Goal: Information Seeking & Learning: Check status

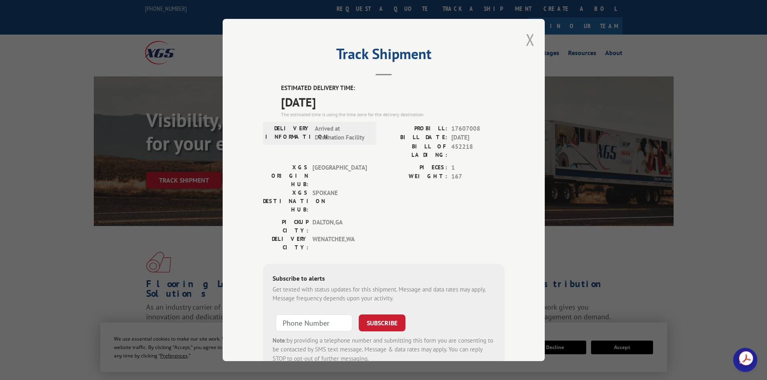
click at [526, 43] on button "Close modal" at bounding box center [530, 39] width 9 height 21
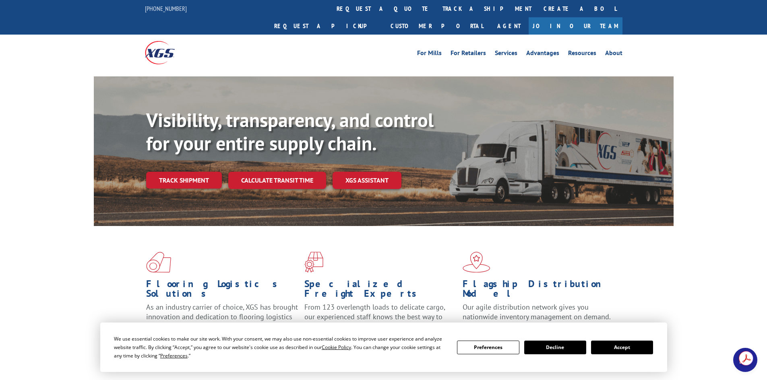
click at [436, 8] on link "track a shipment" at bounding box center [486, 8] width 101 height 17
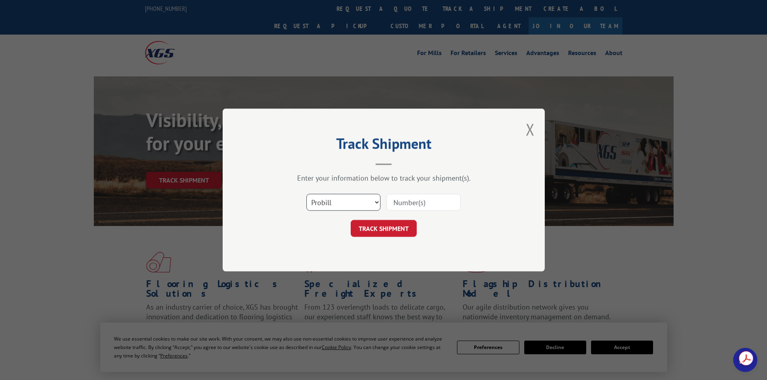
click at [352, 202] on select "Select category... Probill BOL PO" at bounding box center [343, 202] width 74 height 17
select select "po"
click at [306, 194] on select "Select category... Probill BOL PO" at bounding box center [343, 202] width 74 height 17
click at [394, 204] on input at bounding box center [423, 202] width 74 height 17
paste input "39520747"
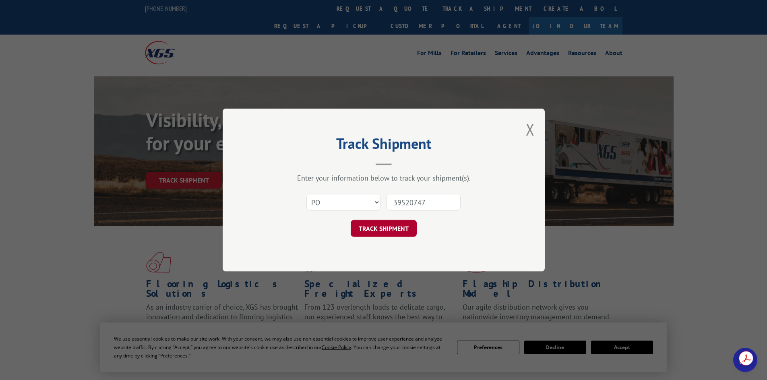
type input "39520747"
click at [402, 234] on button "TRACK SHIPMENT" at bounding box center [384, 228] width 66 height 17
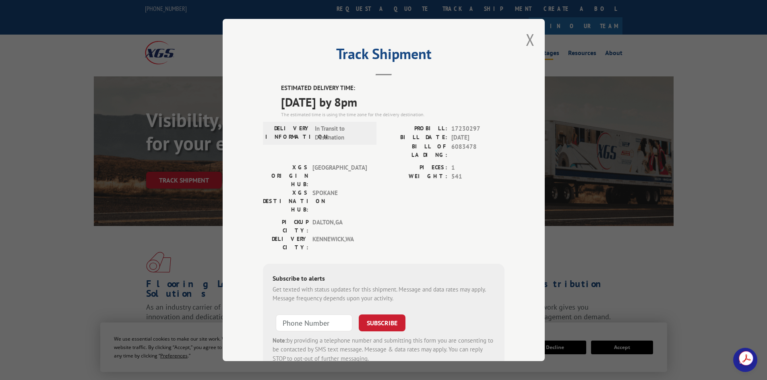
click at [528, 38] on button "Close modal" at bounding box center [530, 39] width 9 height 21
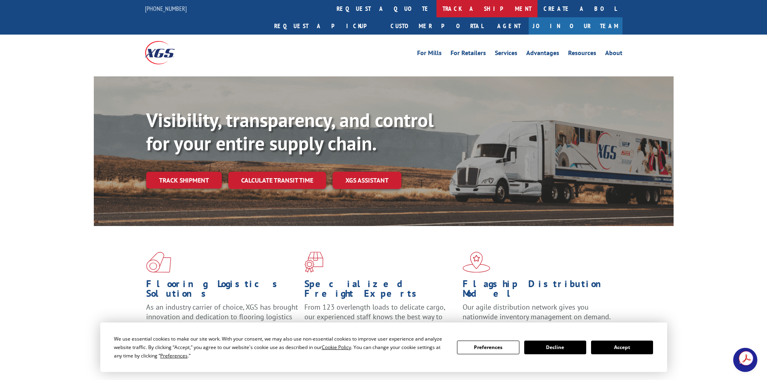
click at [436, 3] on link "track a shipment" at bounding box center [486, 8] width 101 height 17
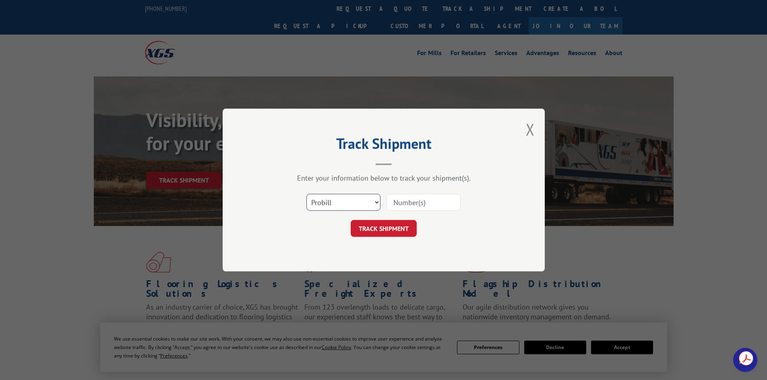
click at [326, 207] on select "Select category... Probill BOL PO" at bounding box center [343, 202] width 74 height 17
select select "po"
click at [306, 194] on select "Select category... Probill BOL PO" at bounding box center [343, 202] width 74 height 17
click at [396, 204] on input at bounding box center [423, 202] width 74 height 17
paste input "32507836"
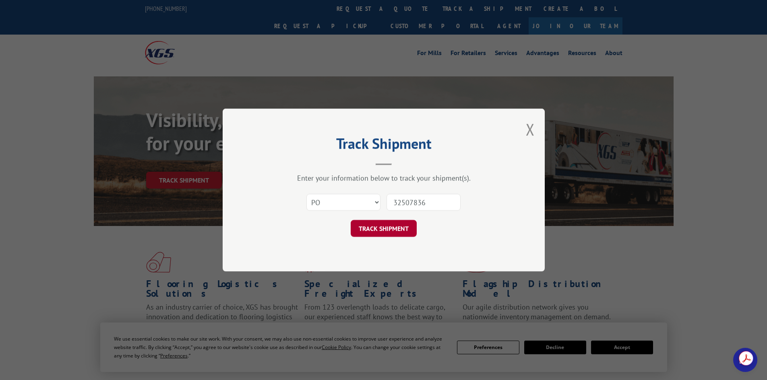
type input "32507836"
click at [384, 225] on button "TRACK SHIPMENT" at bounding box center [384, 228] width 66 height 17
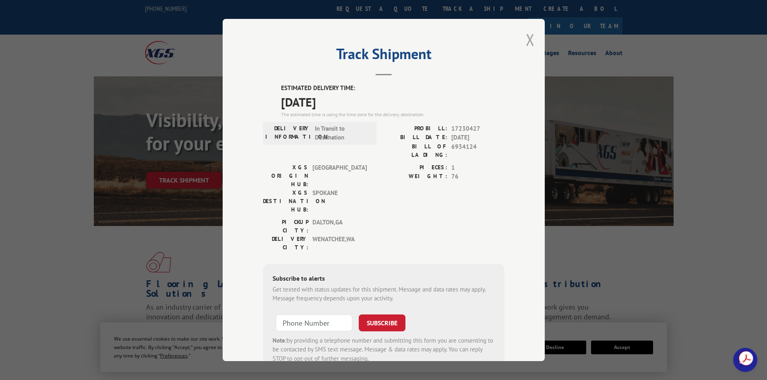
click at [526, 41] on button "Close modal" at bounding box center [530, 39] width 9 height 21
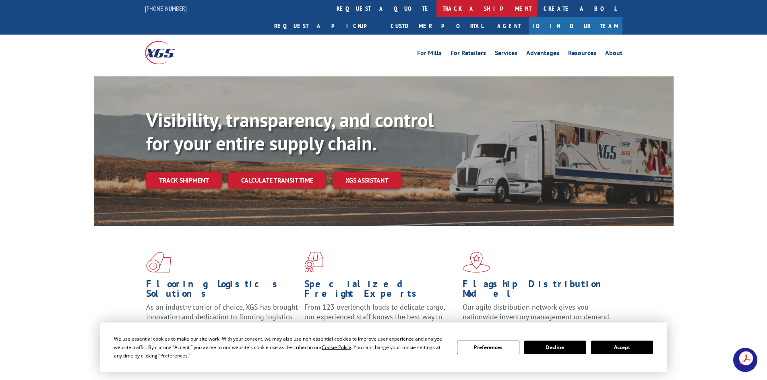
click at [436, 8] on link "track a shipment" at bounding box center [486, 8] width 101 height 17
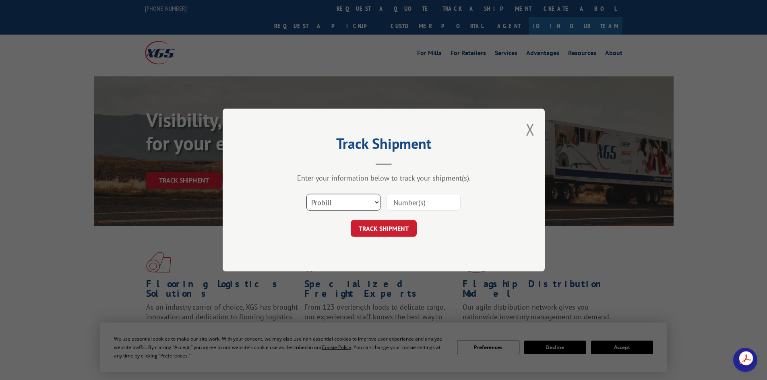
click at [346, 202] on select "Select category... Probill BOL PO" at bounding box center [343, 202] width 74 height 17
select select "po"
click at [306, 194] on select "Select category... Probill BOL PO" at bounding box center [343, 202] width 74 height 17
click at [405, 198] on input at bounding box center [423, 202] width 74 height 17
paste input "31509400"
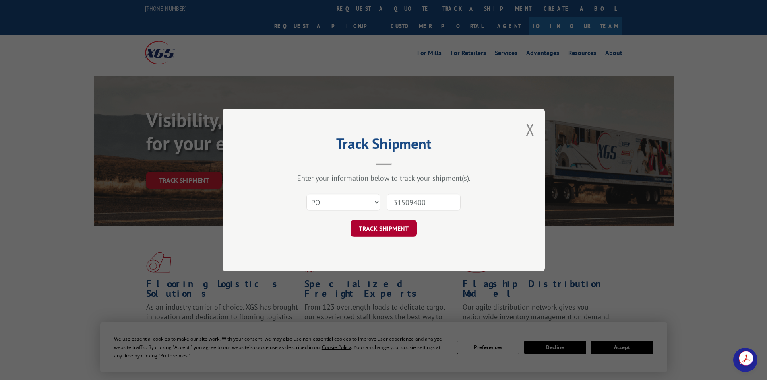
type input "31509400"
click at [389, 232] on button "TRACK SHIPMENT" at bounding box center [384, 228] width 66 height 17
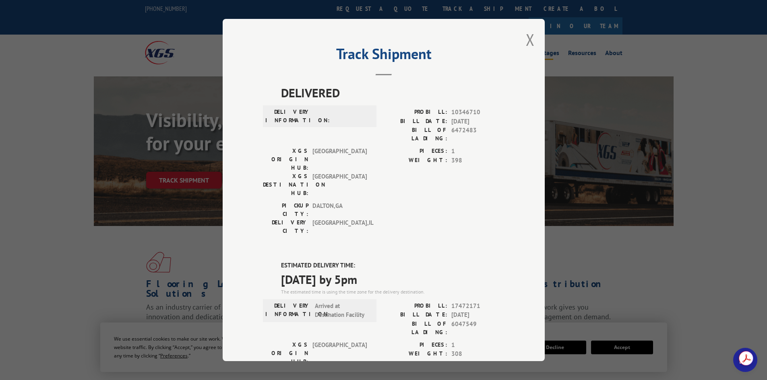
click at [527, 39] on button "Close modal" at bounding box center [530, 39] width 9 height 21
